Goal: Transaction & Acquisition: Obtain resource

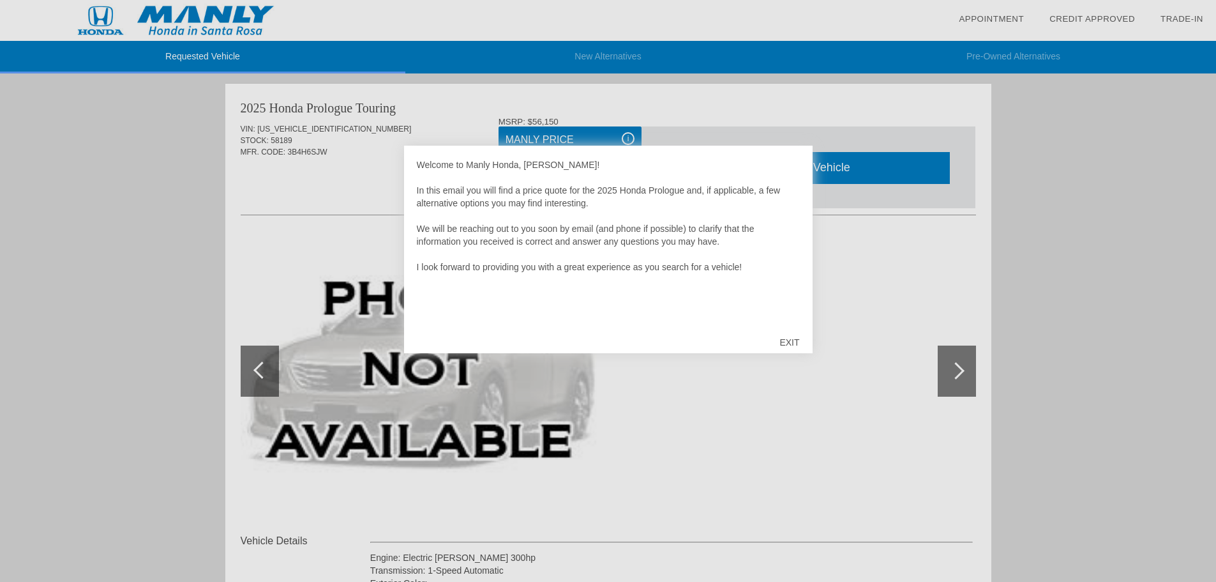
click at [787, 340] on div "EXIT" at bounding box center [789, 342] width 45 height 38
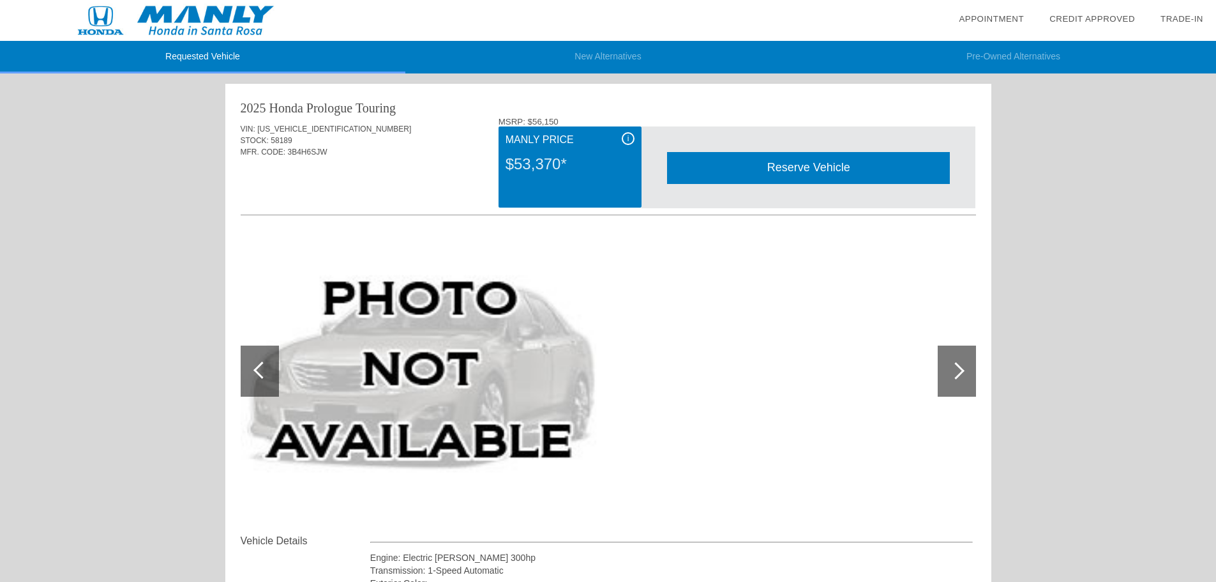
click at [1009, 17] on link "Appointment" at bounding box center [991, 19] width 65 height 10
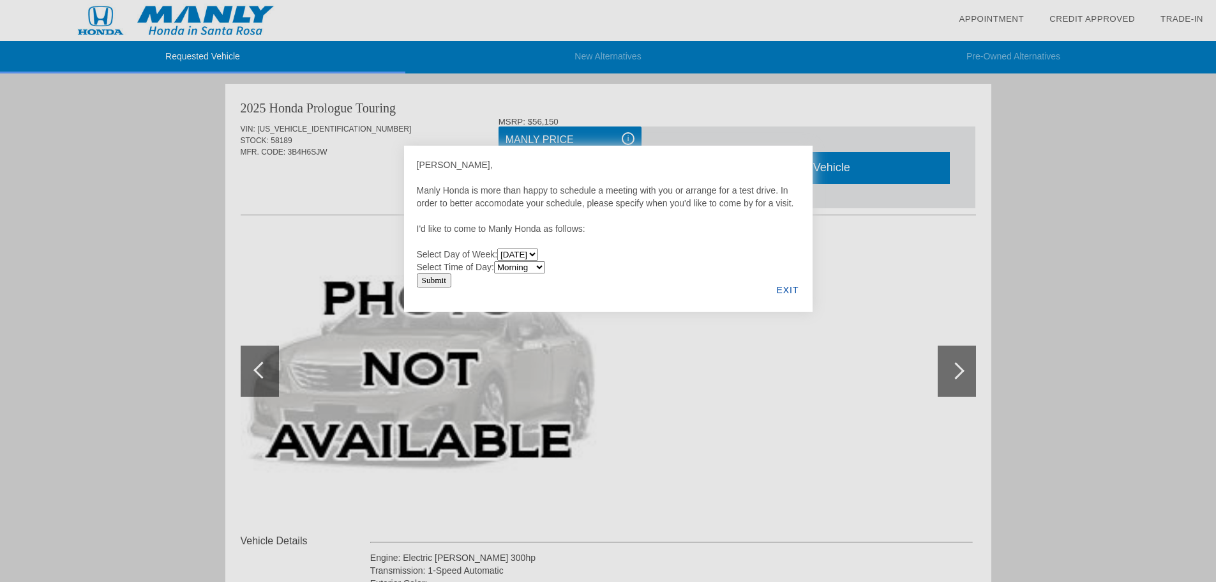
click at [793, 290] on div "EXIT" at bounding box center [787, 289] width 49 height 43
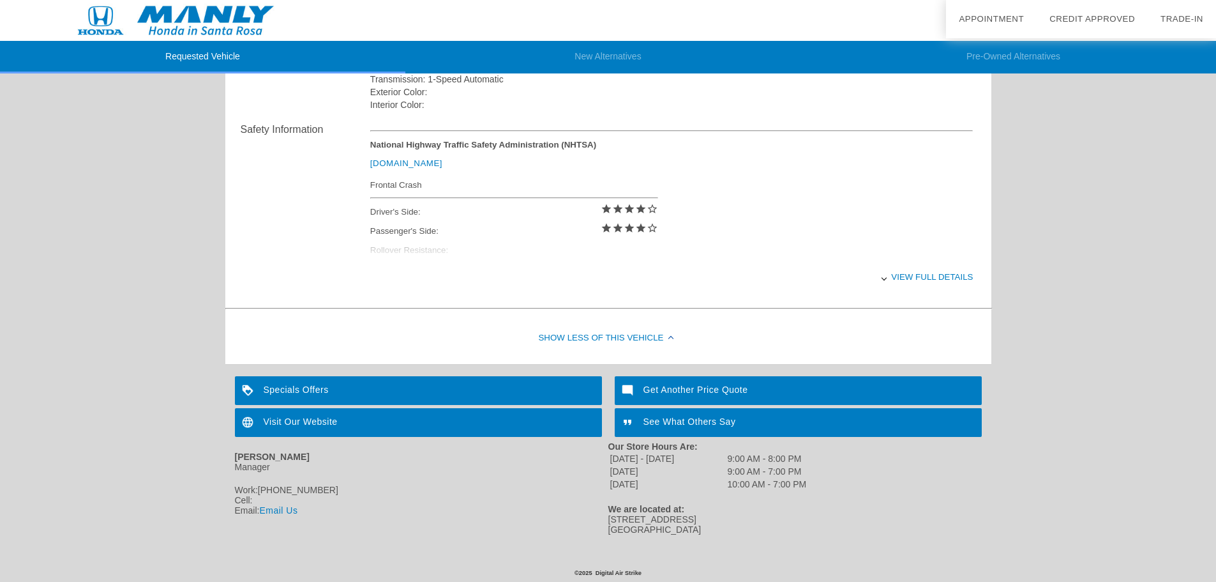
scroll to position [492, 0]
drag, startPoint x: 612, startPoint y: 459, endPoint x: 813, endPoint y: 488, distance: 203.8
click at [813, 488] on div "[DATE] - [DATE] 9:00 AM - 8:00 PM [DATE] 9:00 AM - 7:00 PM [DATE] 10:00 AM - 7:…" at bounding box center [794, 471] width 373 height 40
click at [690, 383] on div "Get Another Price Quote" at bounding box center [798, 389] width 367 height 29
